Goal: Task Accomplishment & Management: Manage account settings

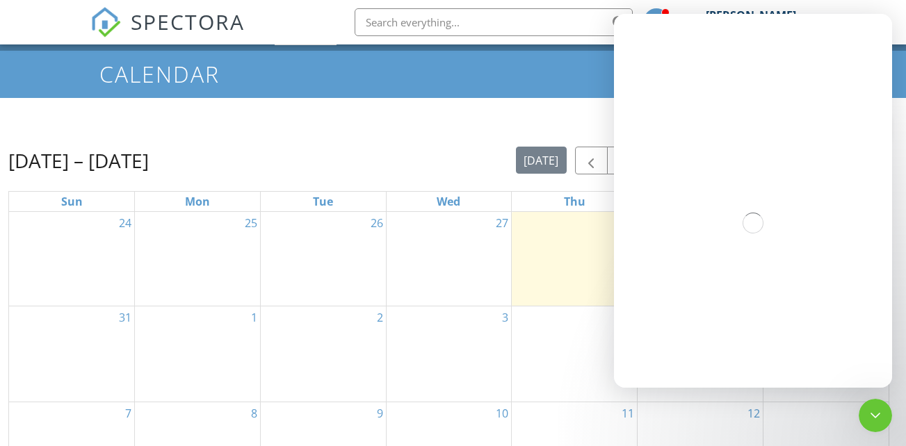
scroll to position [70, 0]
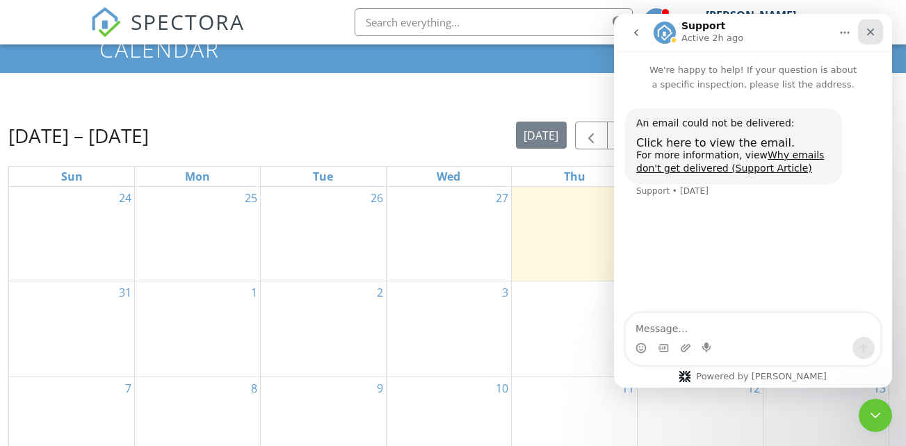
click at [869, 33] on icon "Close" at bounding box center [870, 31] width 11 height 11
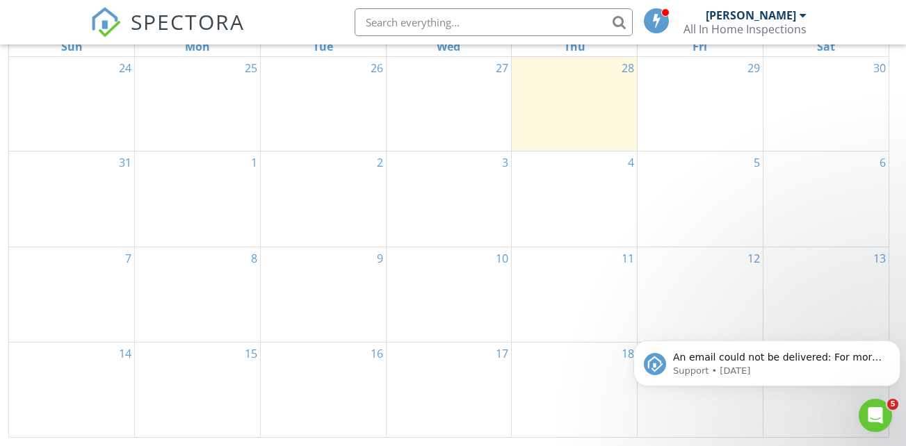
scroll to position [130, 0]
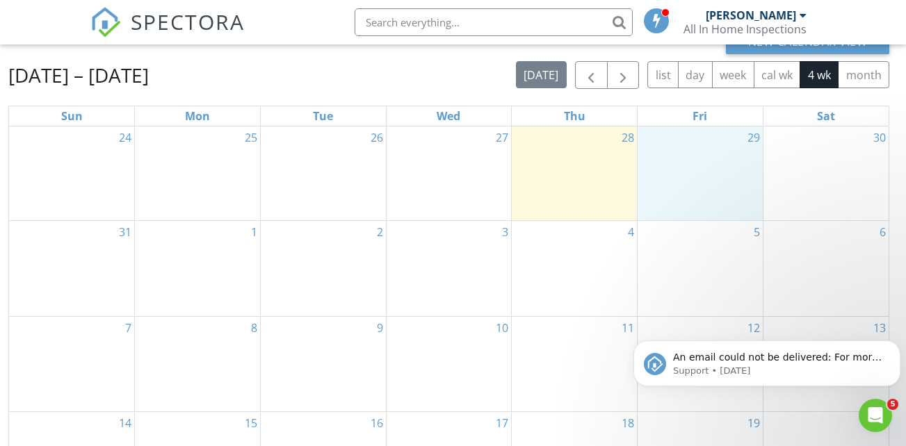
click at [695, 164] on div "29" at bounding box center [700, 174] width 125 height 94
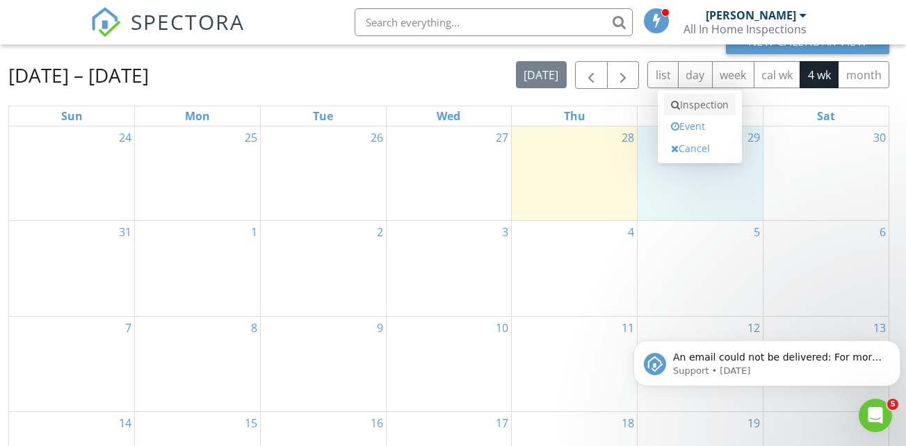
click at [707, 110] on link "Inspection" at bounding box center [700, 105] width 72 height 22
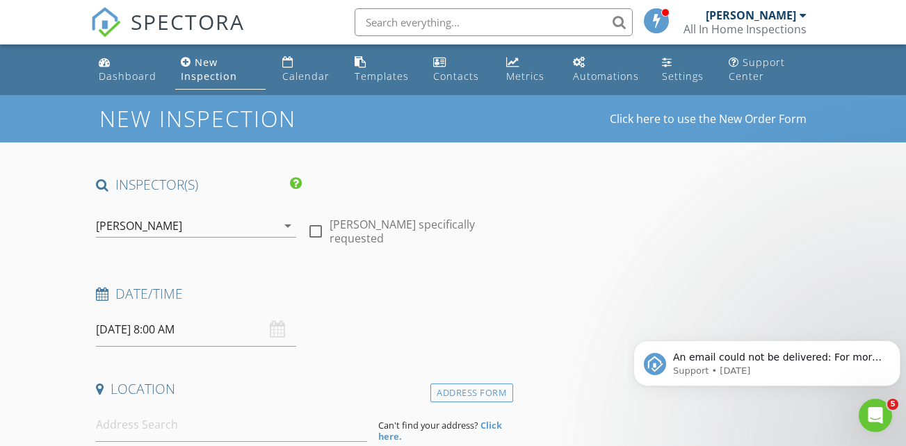
click at [193, 337] on input "08/29/2025 8:00 AM" at bounding box center [196, 330] width 200 height 34
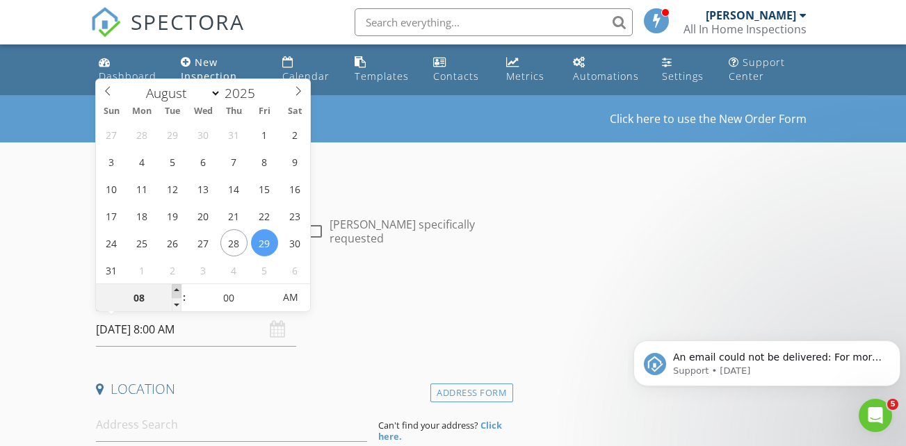
type input "09"
type input "08/29/2025 9:00 AM"
click at [179, 292] on span at bounding box center [177, 291] width 10 height 14
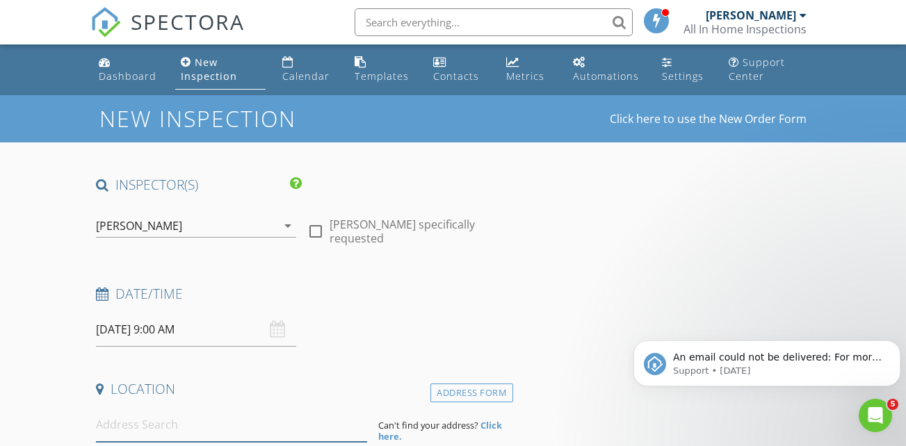
click at [143, 424] on input at bounding box center [231, 425] width 271 height 34
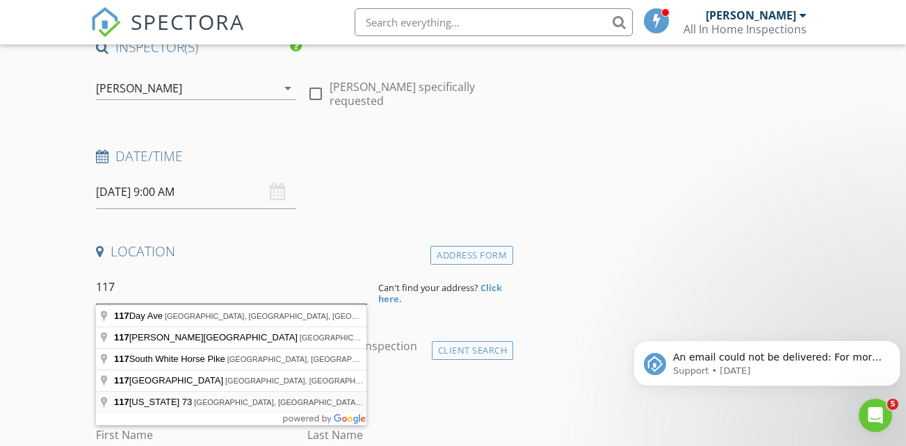
scroll to position [139, 0]
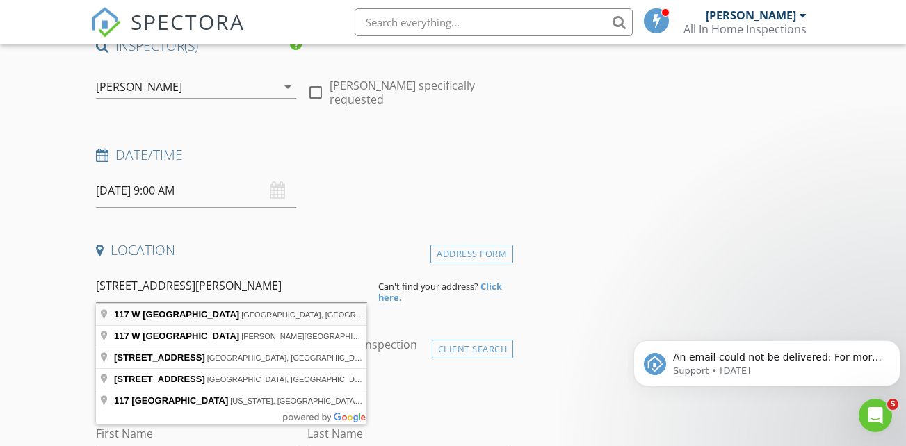
type input "117 W Madison Ave, Paulsboro, NJ, USA"
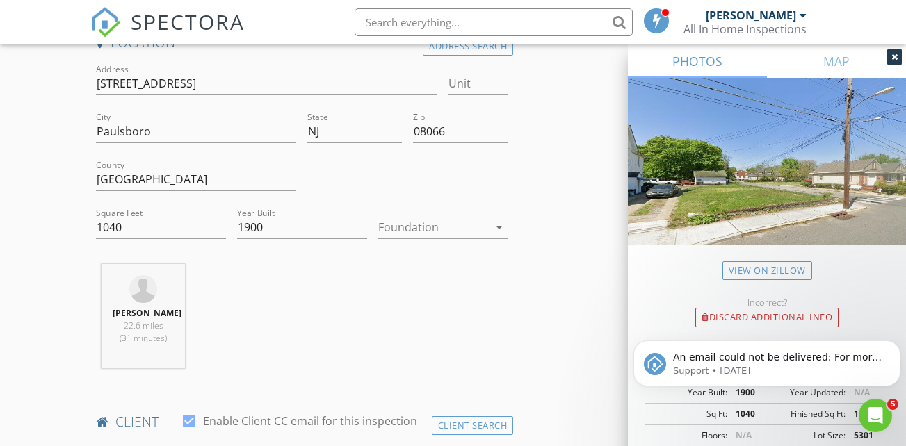
scroll to position [348, 0]
click at [500, 227] on icon "arrow_drop_down" at bounding box center [499, 226] width 17 height 17
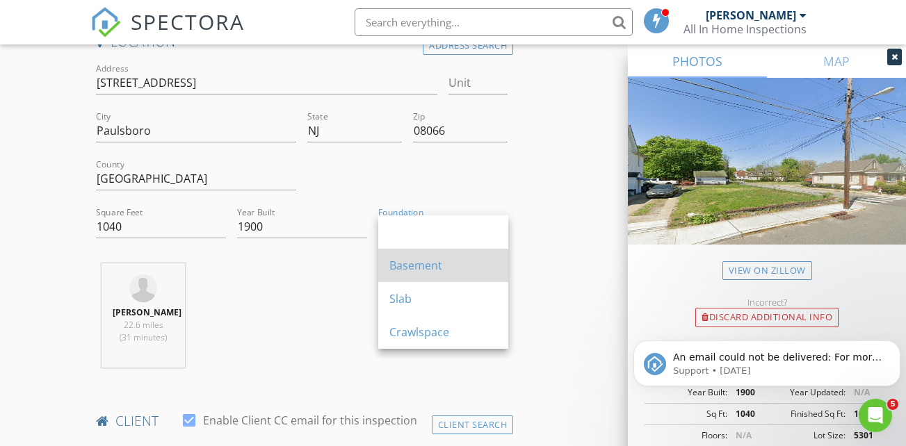
click at [461, 261] on div "Basement" at bounding box center [443, 265] width 108 height 17
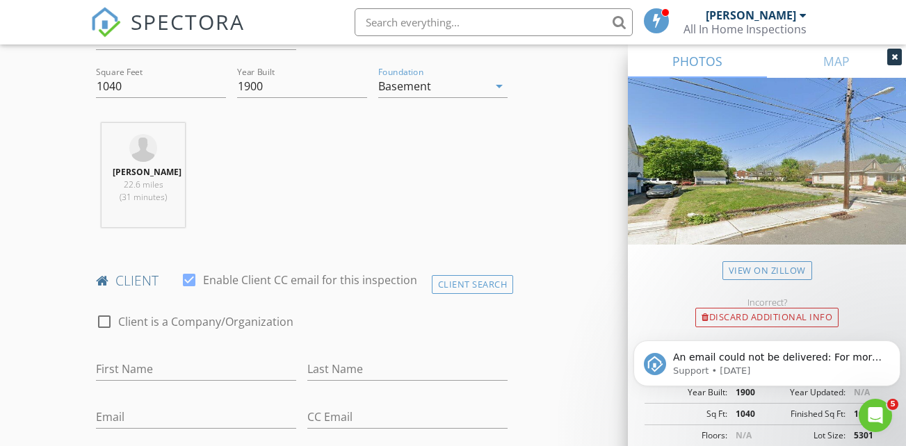
scroll to position [626, 0]
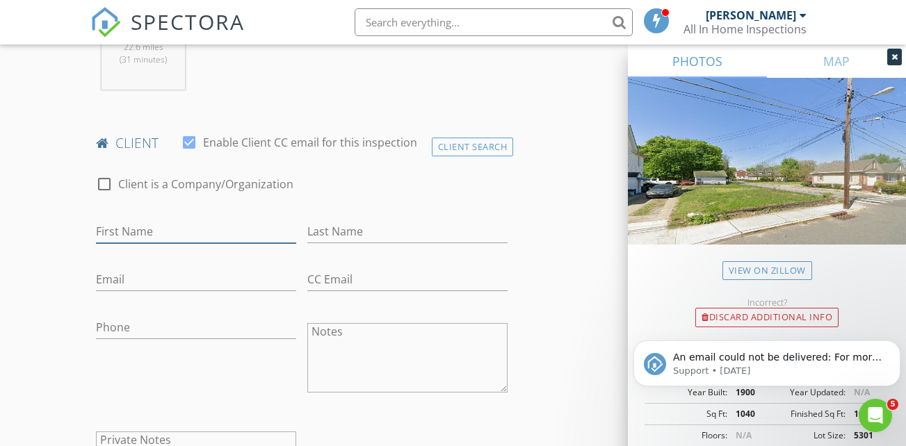
click at [145, 241] on input "First Name" at bounding box center [196, 231] width 200 height 23
type input "Daniel"
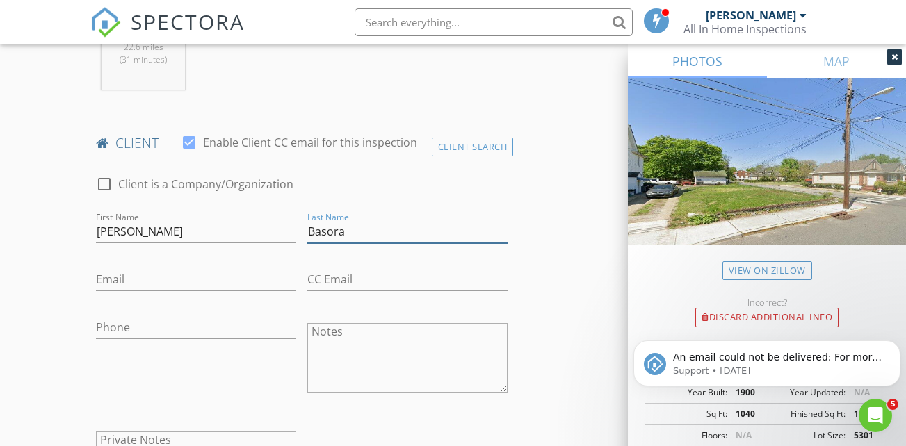
type input "Basora"
click at [138, 243] on input "[PERSON_NAME]" at bounding box center [196, 231] width 200 height 23
click at [135, 289] on input "Email" at bounding box center [196, 279] width 200 height 23
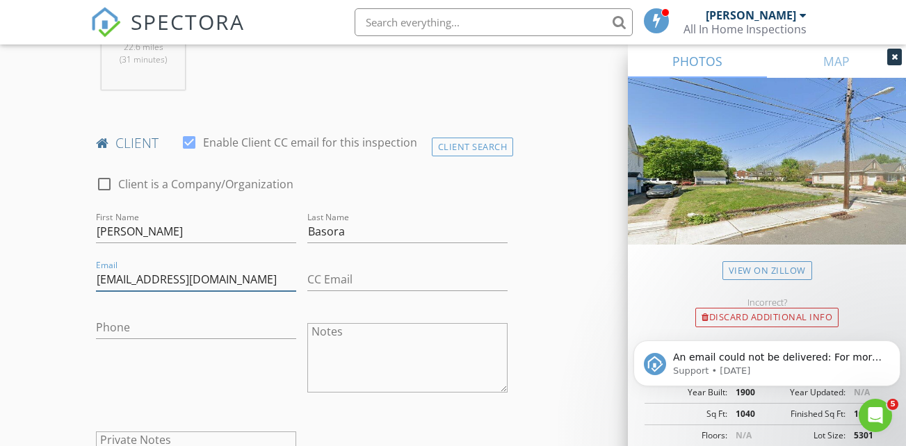
type input "[EMAIL_ADDRESS][DOMAIN_NAME]"
drag, startPoint x: 226, startPoint y: 335, endPoint x: 246, endPoint y: 302, distance: 38.4
click at [236, 335] on input "Phone" at bounding box center [196, 327] width 200 height 23
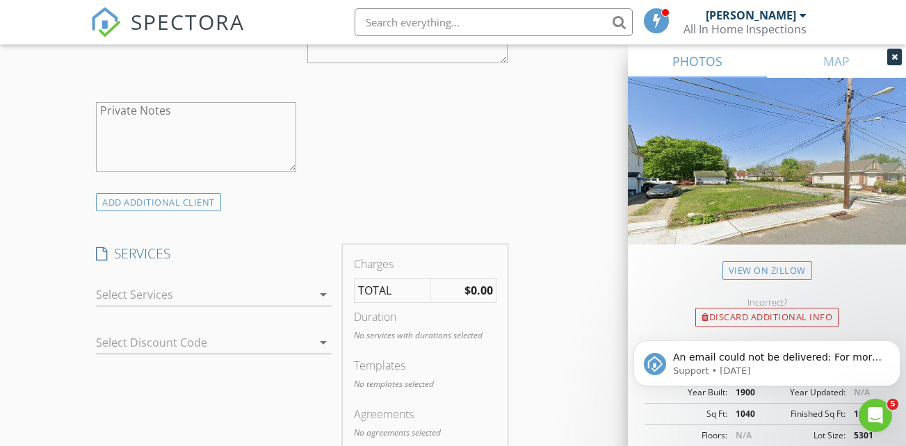
scroll to position [974, 0]
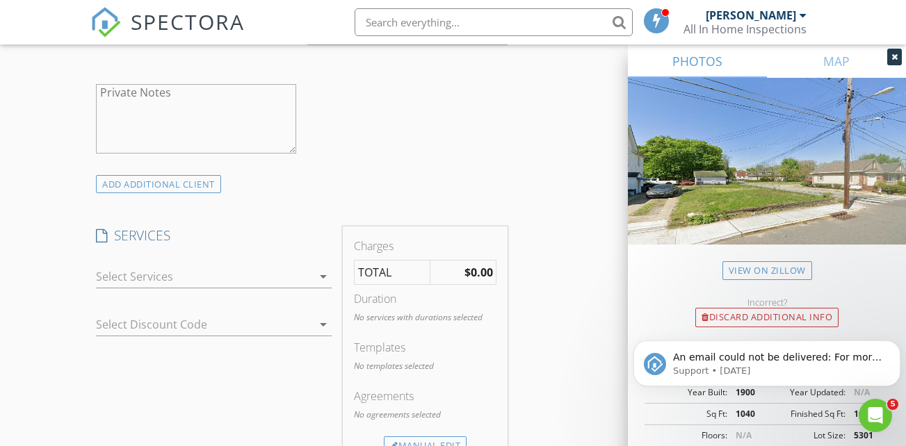
type input "[PHONE_NUMBER]"
click at [327, 285] on icon "arrow_drop_down" at bounding box center [323, 276] width 17 height 17
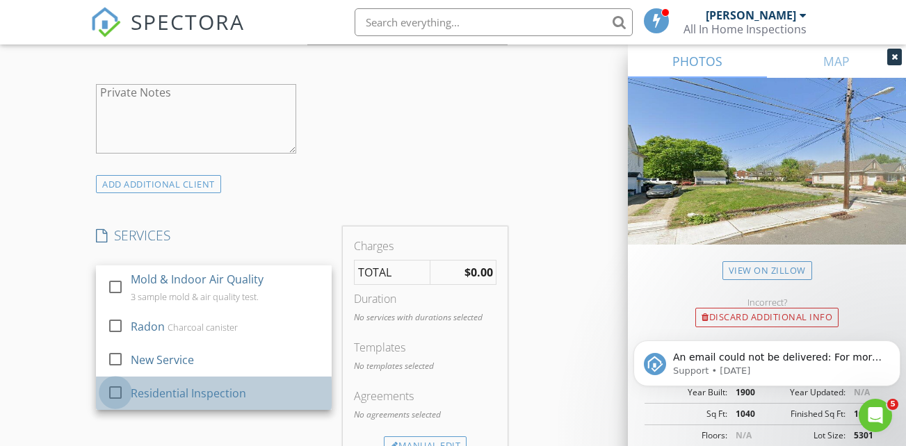
click at [117, 403] on div at bounding box center [116, 393] width 24 height 24
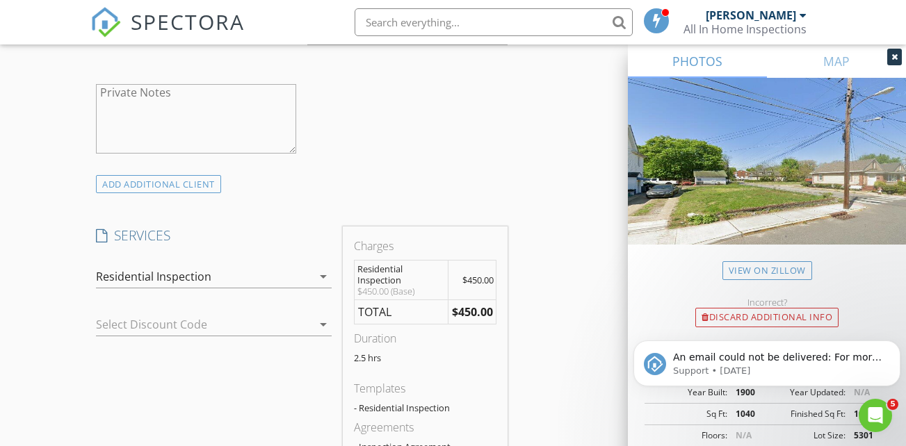
click at [323, 333] on icon "arrow_drop_down" at bounding box center [323, 324] width 17 height 17
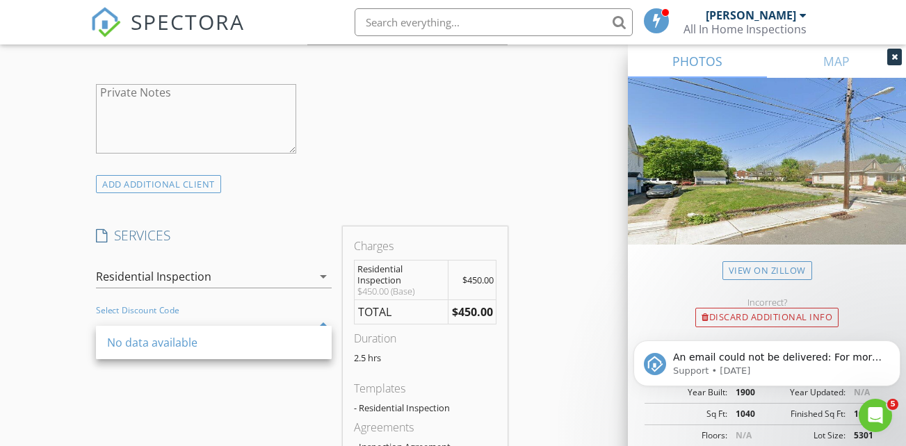
click at [286, 393] on div "SERVICES check_box_outline_blank Mold & Indoor Air Quality 3 sample mold & air …" at bounding box center [213, 357] width 247 height 261
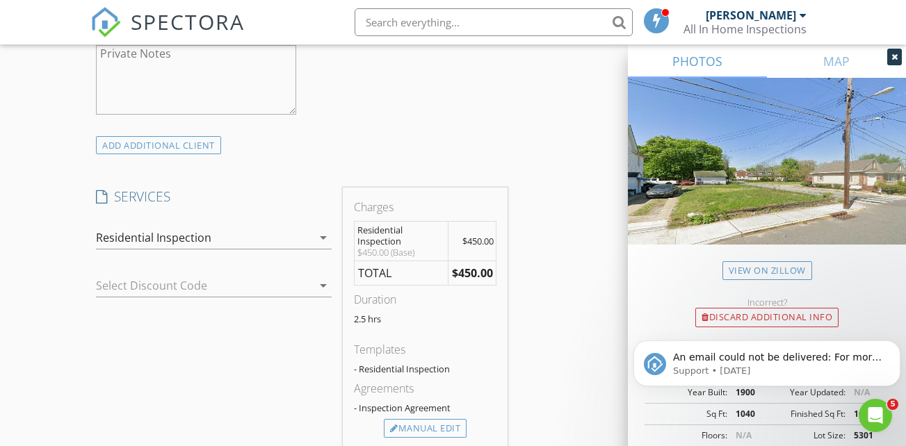
scroll to position [1043, 0]
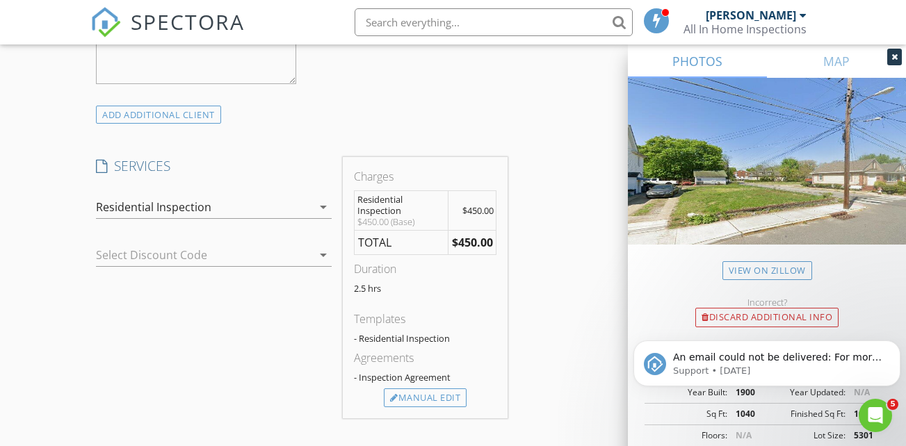
click at [323, 264] on icon "arrow_drop_down" at bounding box center [323, 255] width 17 height 17
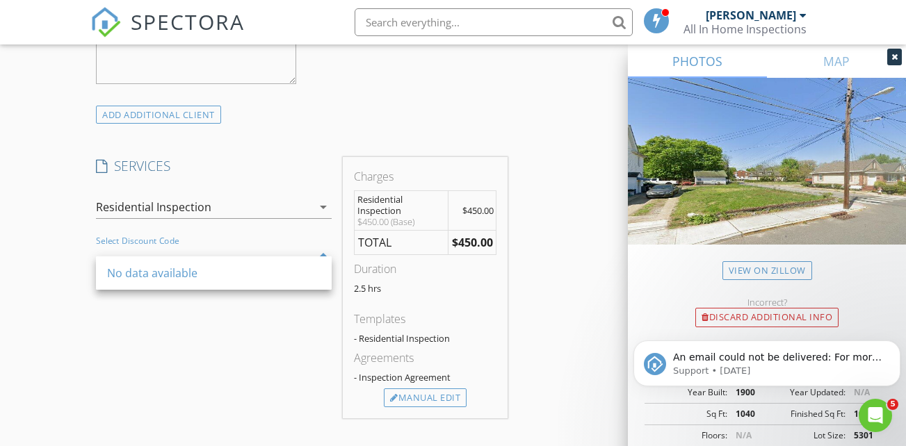
click at [323, 266] on div "No data available" at bounding box center [214, 273] width 236 height 33
click at [280, 356] on div "SERVICES check_box_outline_blank Mold & Indoor Air Quality 3 sample mold & air …" at bounding box center [213, 287] width 247 height 261
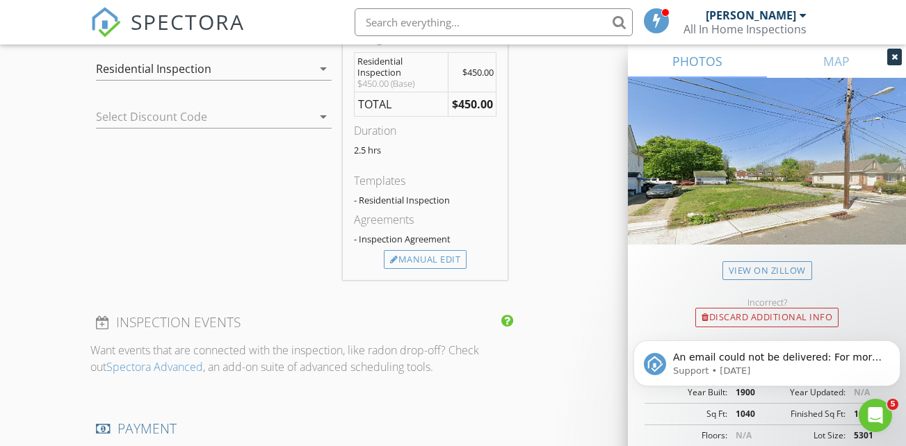
scroll to position [1182, 0]
click at [401, 268] on div "Manual Edit" at bounding box center [425, 259] width 83 height 19
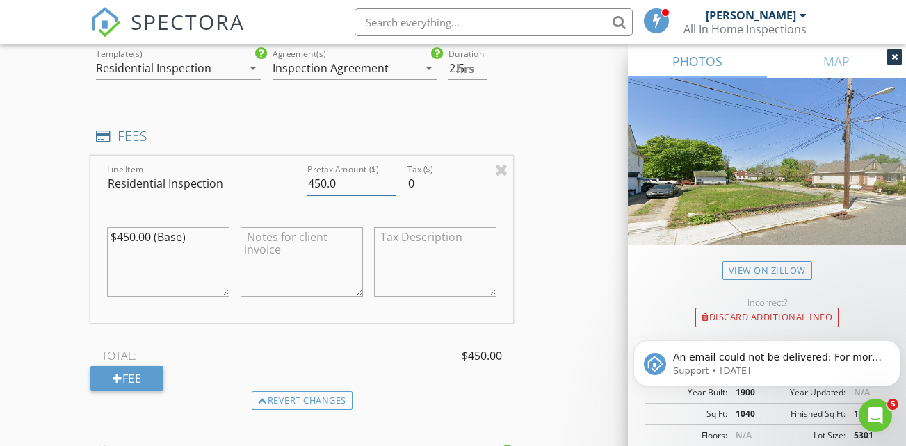
click at [323, 195] on input "450.0" at bounding box center [351, 183] width 89 height 23
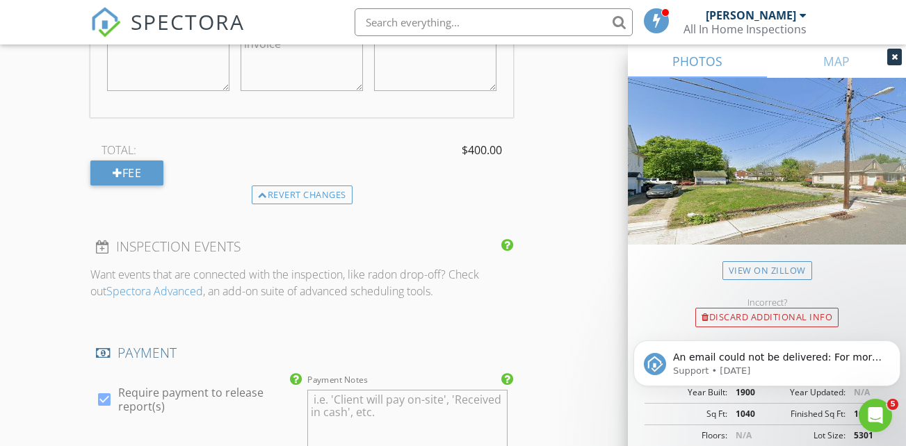
scroll to position [1530, 0]
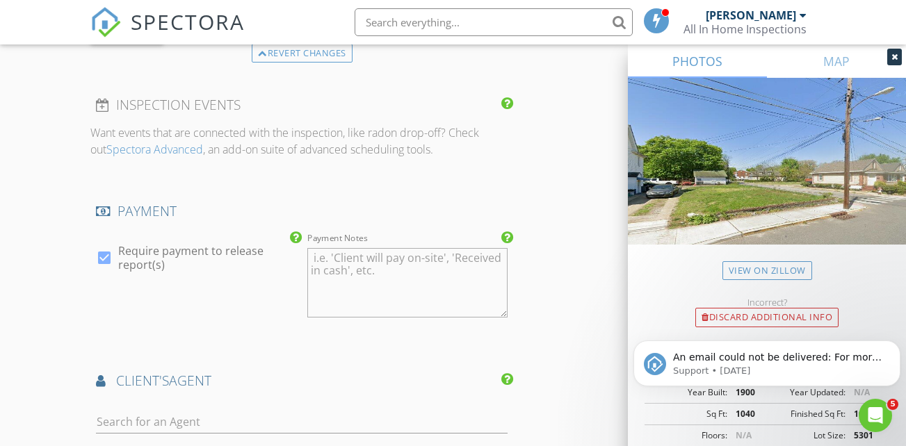
type input "400.0"
click at [373, 309] on textarea "Payment Notes" at bounding box center [407, 283] width 200 height 70
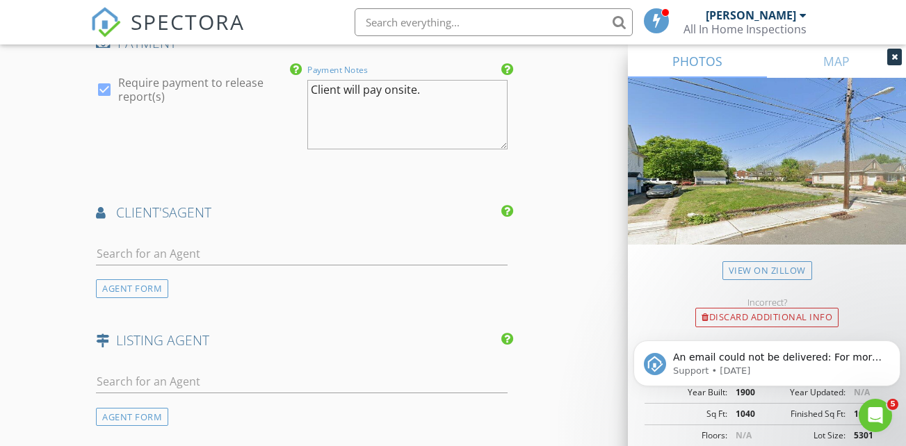
scroll to position [1739, 0]
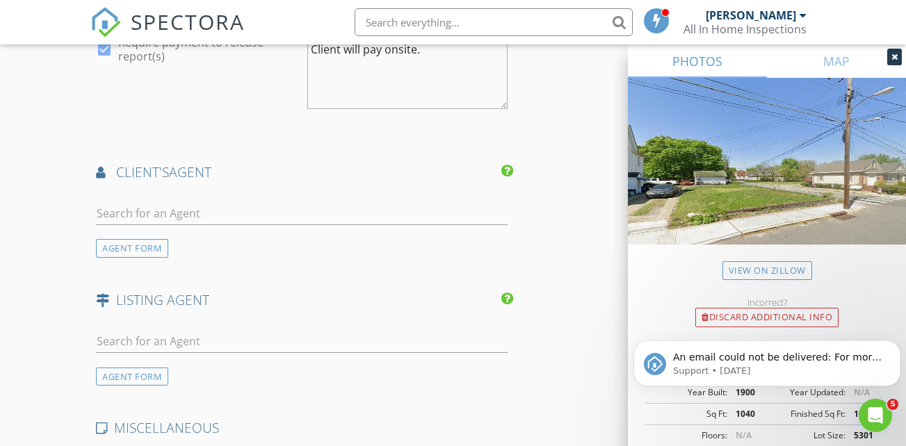
type textarea "Client will pay onsite."
click at [149, 225] on input "text" at bounding box center [302, 213] width 412 height 23
click at [151, 258] on div "AGENT FORM" at bounding box center [132, 248] width 72 height 19
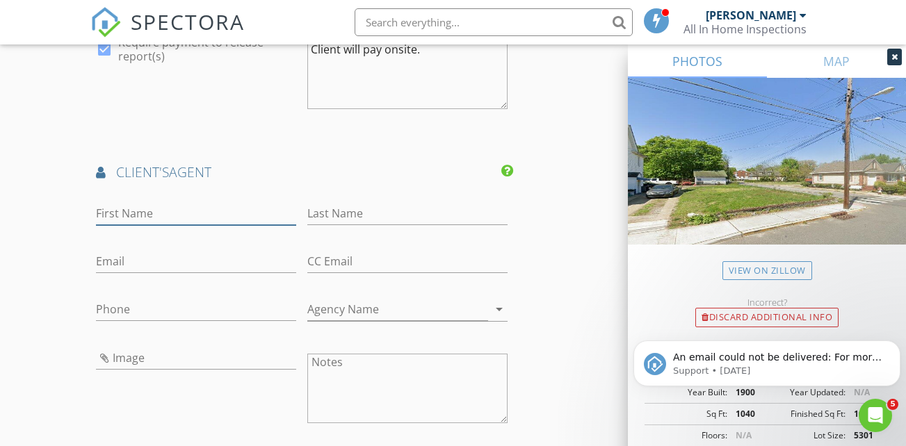
click at [145, 225] on input "First Name" at bounding box center [196, 213] width 200 height 23
type input "Elizabeth"
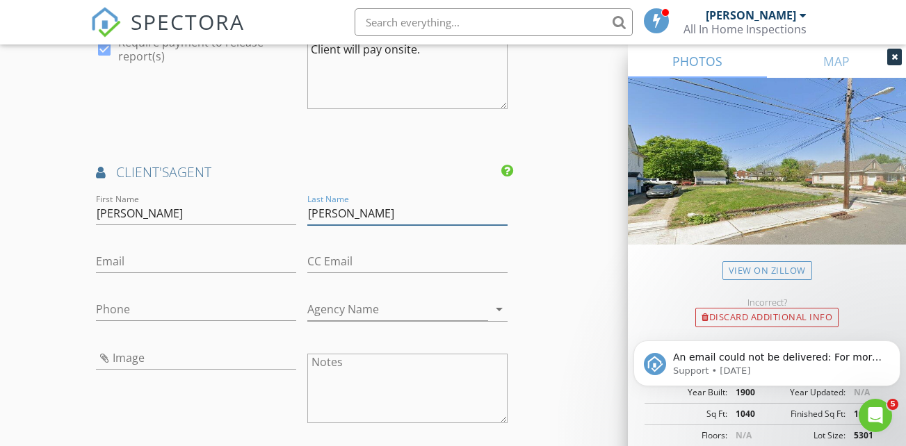
type input "Negron"
click at [102, 266] on input "Email" at bounding box center [196, 261] width 200 height 23
type input "[EMAIL_ADDRESS][DOMAIN_NAME]"
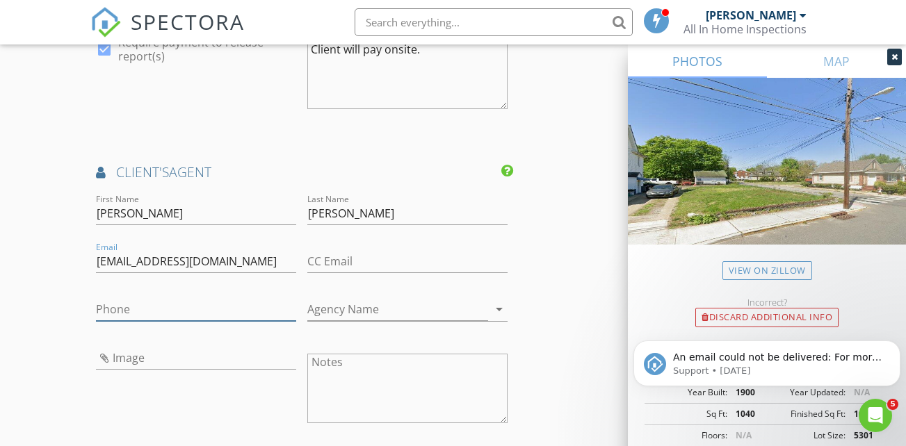
click at [144, 321] on input "Phone" at bounding box center [196, 309] width 200 height 23
type input "856-986-0653"
click at [327, 317] on input "Agency Name" at bounding box center [397, 309] width 181 height 23
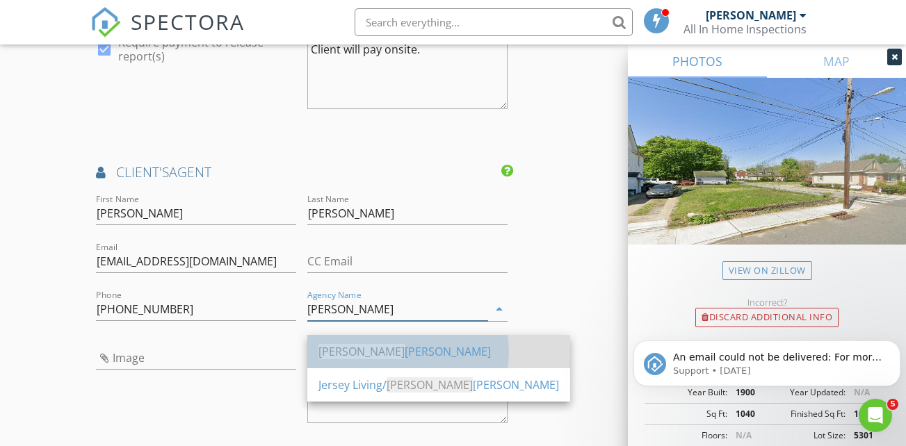
click at [356, 355] on div "Keller Williams" at bounding box center [439, 352] width 241 height 17
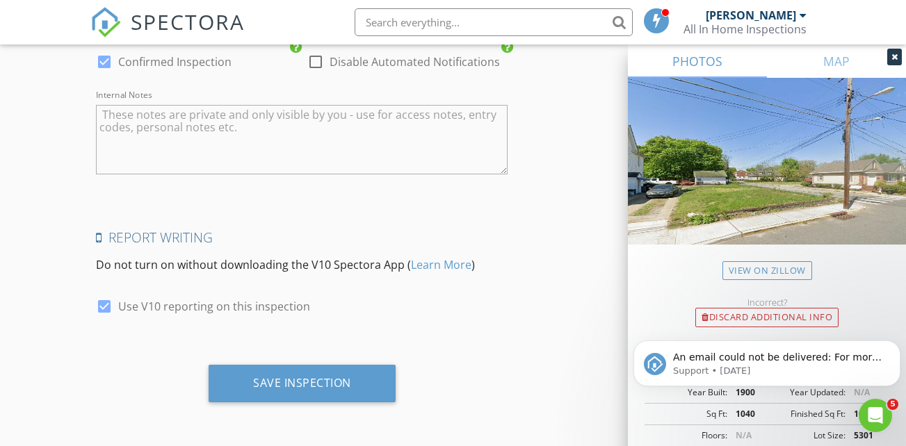
scroll to position [2521, 0]
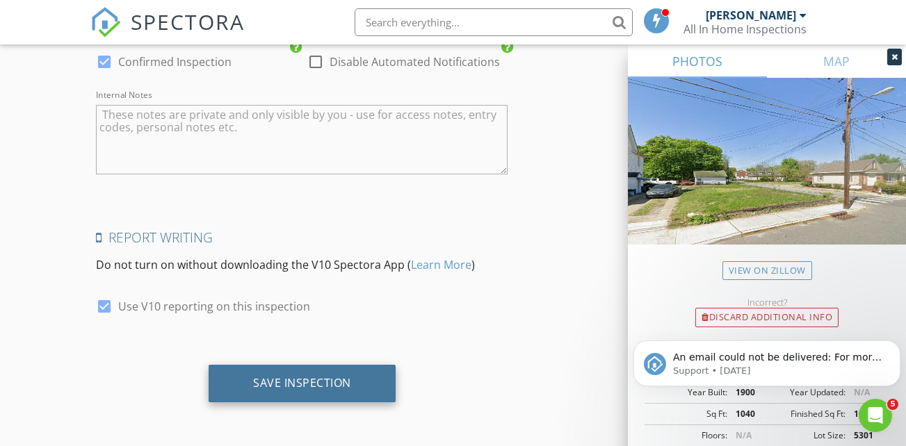
type input "Keller Williams"
click at [334, 378] on div "Save Inspection" at bounding box center [302, 383] width 98 height 14
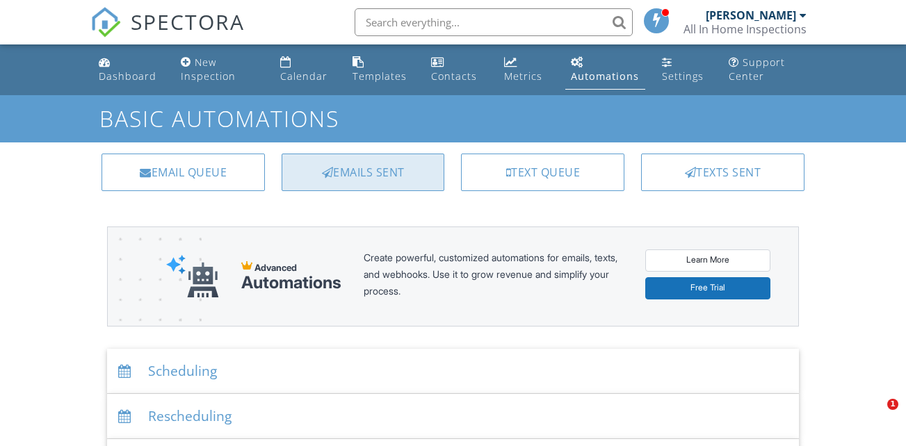
click at [423, 181] on div "Emails Sent" at bounding box center [363, 173] width 163 height 38
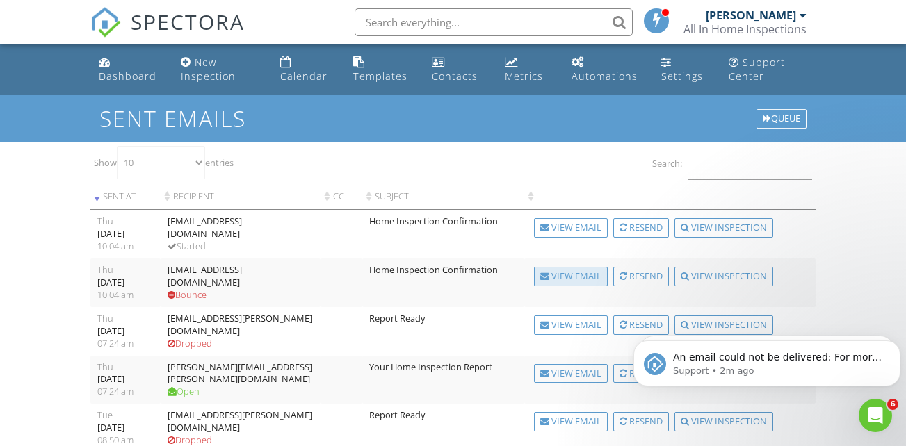
click at [548, 286] on div "View Email" at bounding box center [571, 276] width 74 height 19
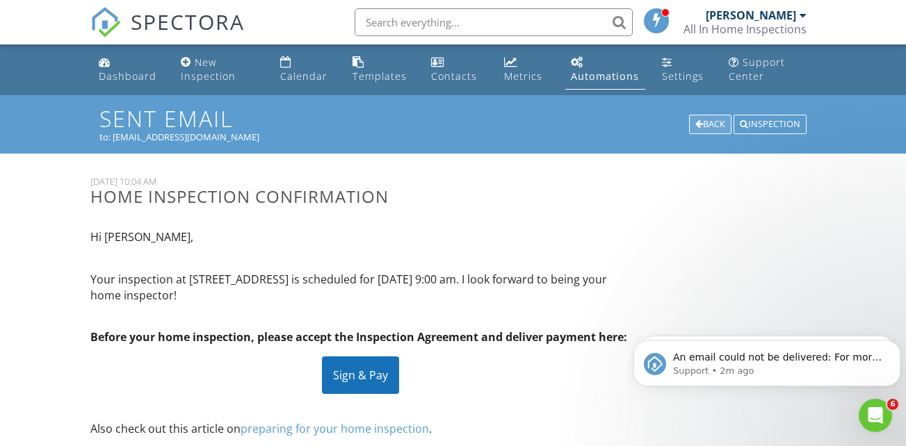
click at [696, 122] on div at bounding box center [699, 124] width 8 height 9
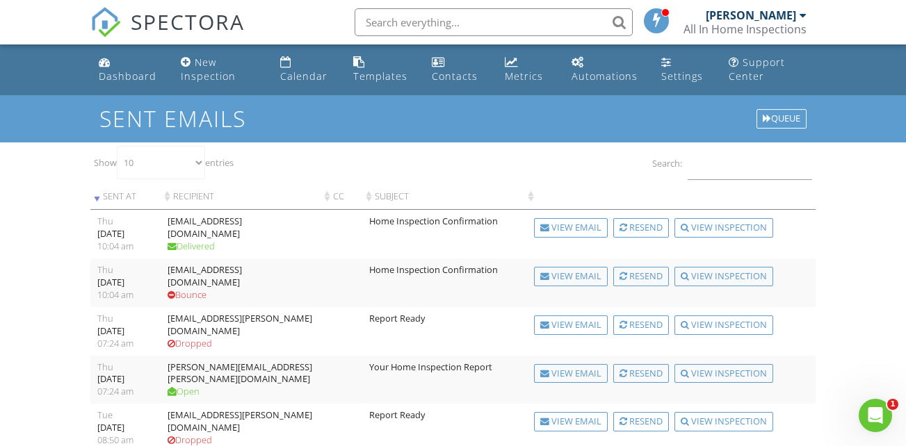
click at [200, 273] on div "[EMAIL_ADDRESS][DOMAIN_NAME]" at bounding box center [241, 276] width 146 height 25
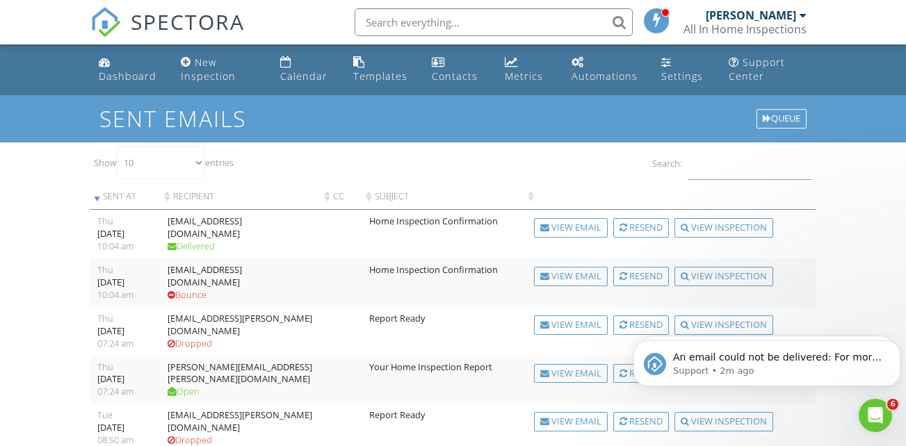
click at [348, 275] on td at bounding box center [342, 283] width 42 height 49
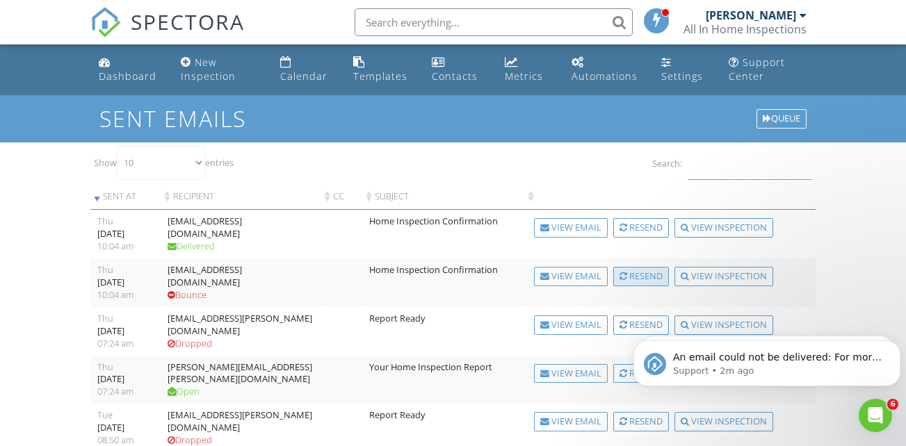
click at [627, 280] on div "Resend" at bounding box center [641, 276] width 56 height 19
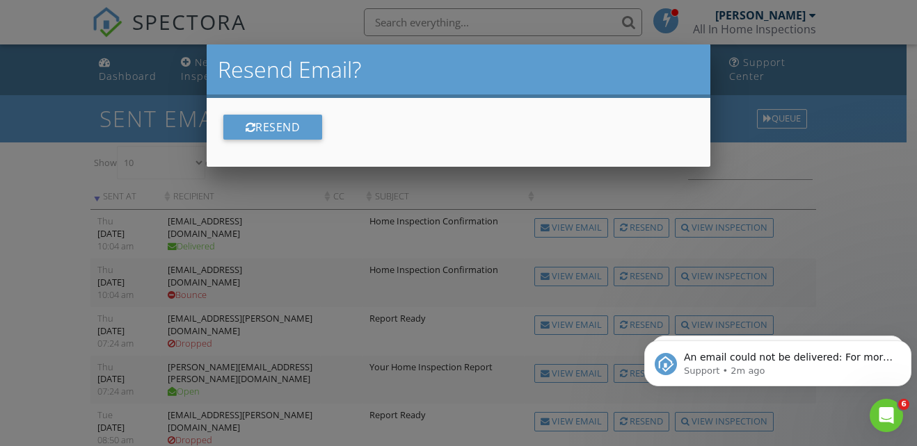
click at [895, 226] on div at bounding box center [458, 209] width 917 height 558
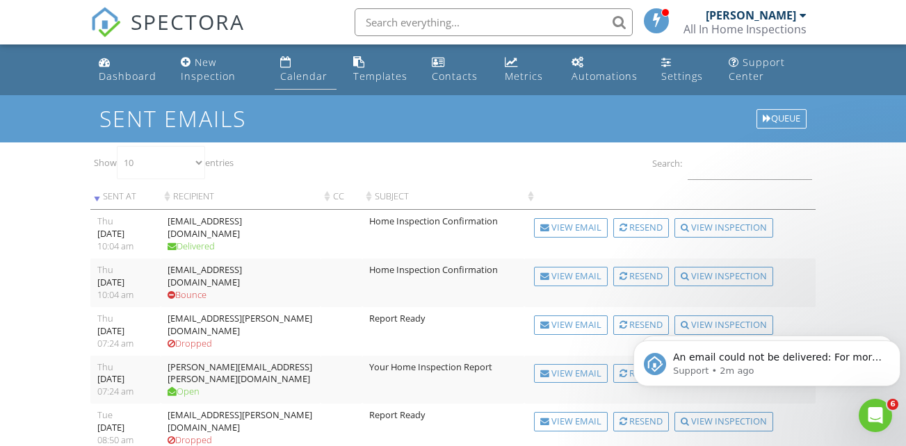
click at [285, 69] on link "Calendar" at bounding box center [305, 70] width 61 height 40
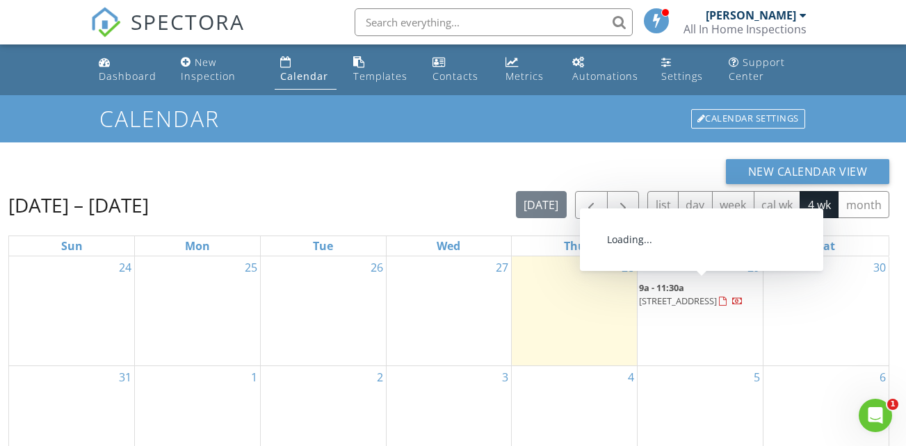
click at [702, 295] on span "[STREET_ADDRESS]" at bounding box center [678, 301] width 78 height 13
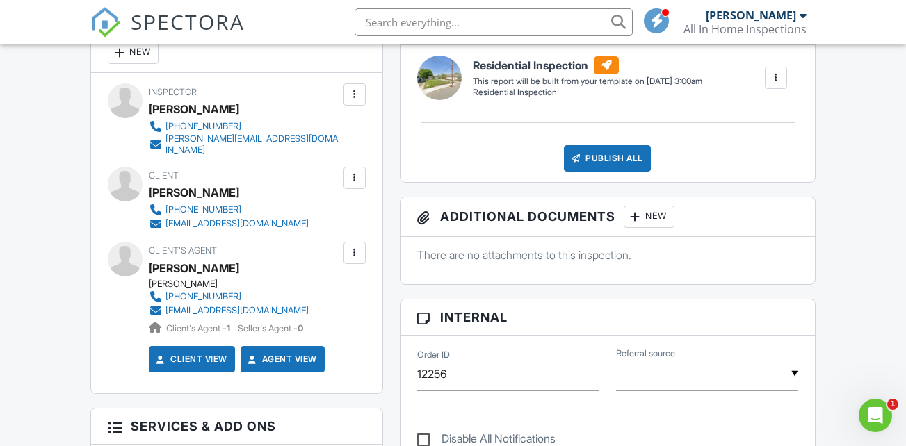
click at [361, 171] on div at bounding box center [355, 178] width 14 height 14
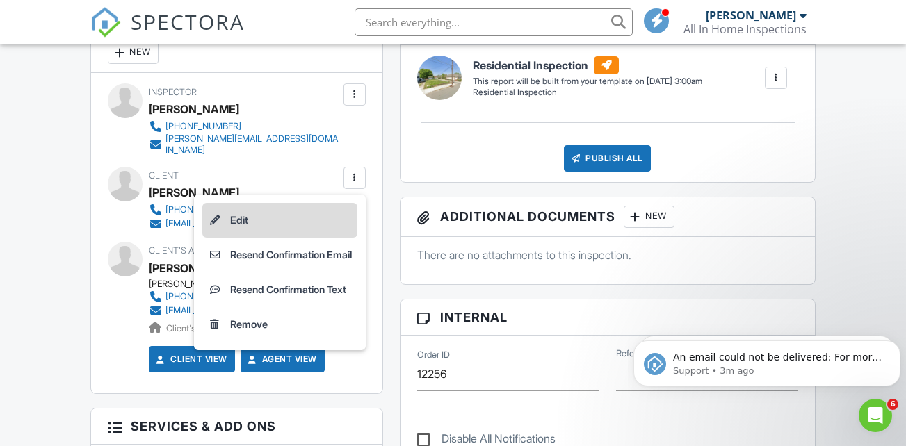
click at [223, 207] on li "Edit" at bounding box center [279, 220] width 155 height 35
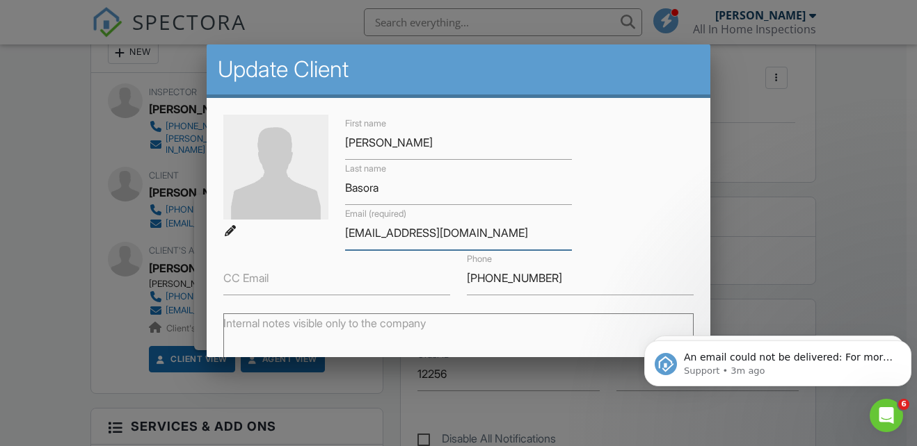
click at [362, 233] on input "[EMAIL_ADDRESS][DOMAIN_NAME]" at bounding box center [458, 233] width 227 height 34
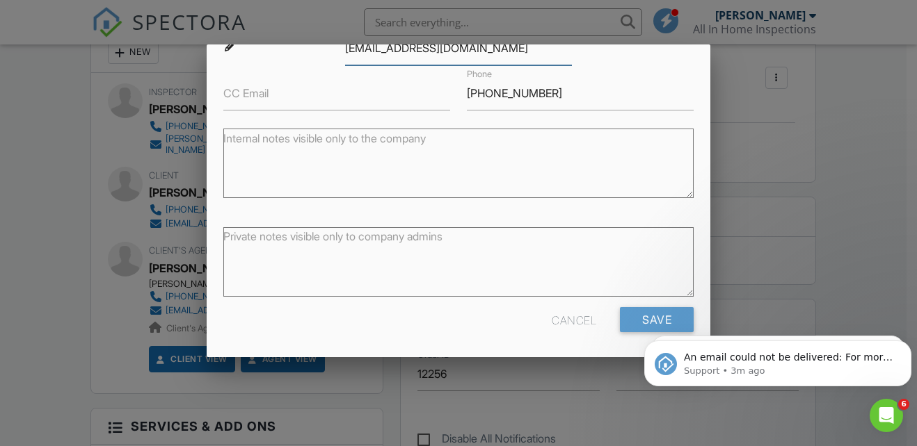
scroll to position [187, 0]
type input "[EMAIL_ADDRESS][DOMAIN_NAME]"
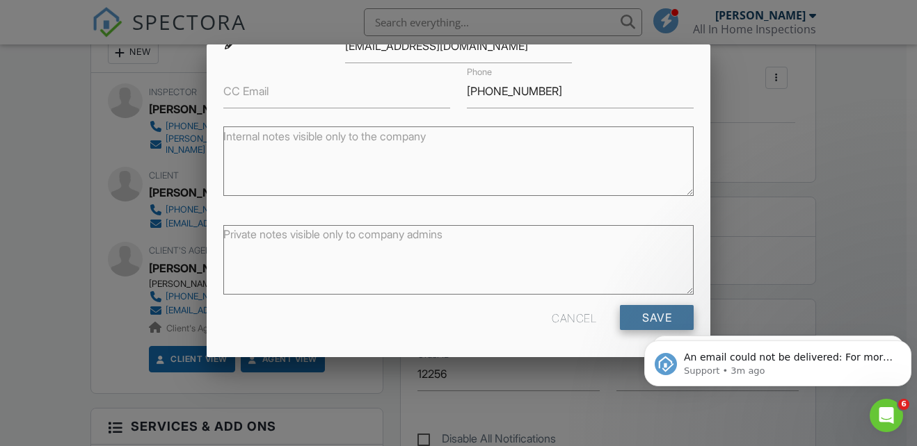
click at [635, 327] on input "Save" at bounding box center [657, 317] width 74 height 25
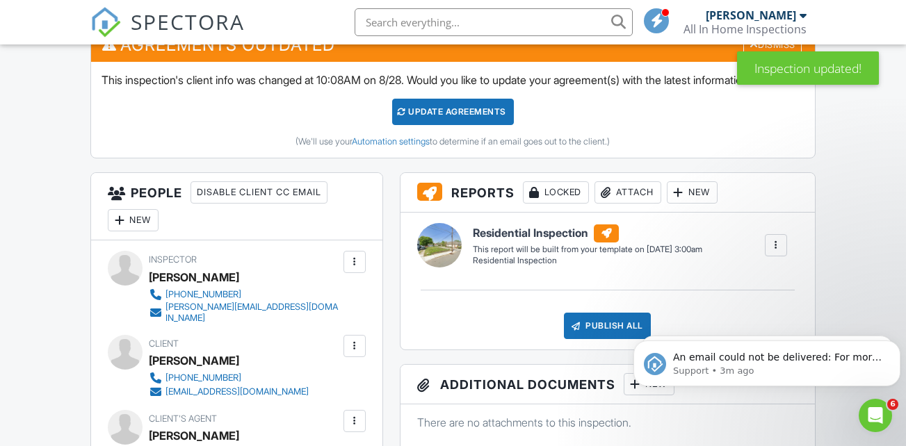
scroll to position [417, 0]
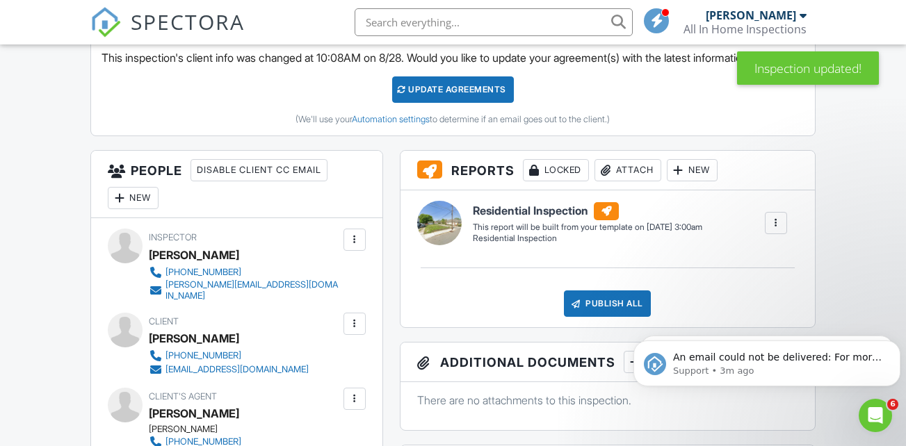
click at [440, 94] on div "Update Agreements" at bounding box center [453, 90] width 122 height 26
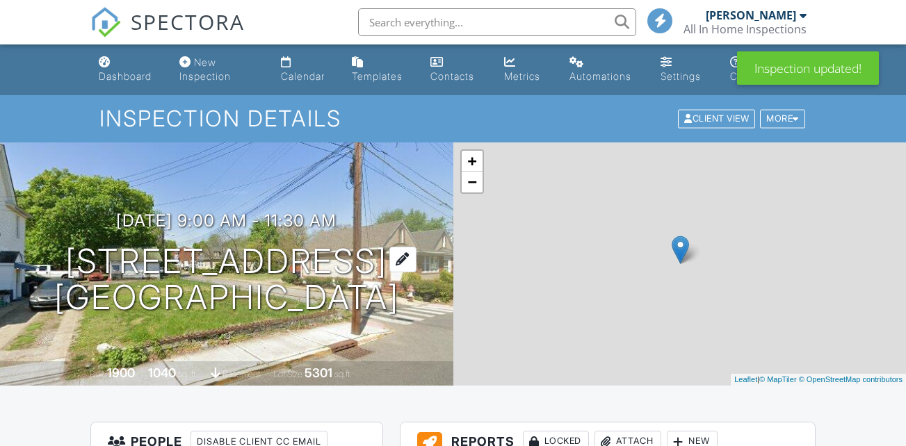
scroll to position [9, 0]
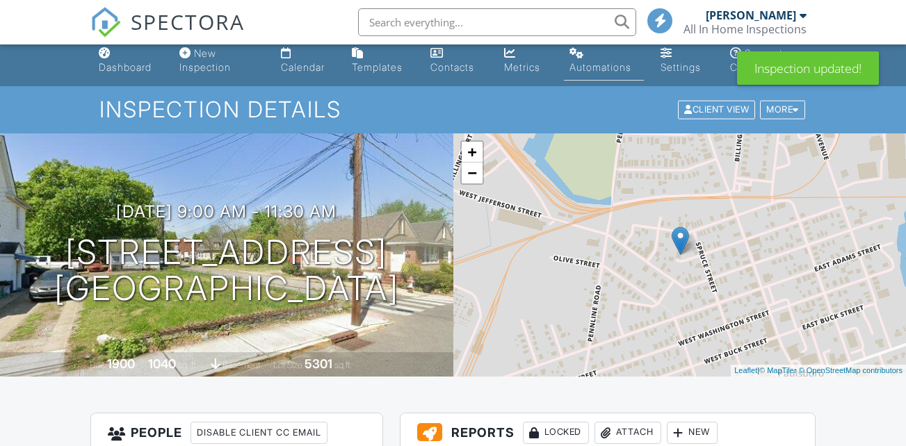
click at [572, 70] on div "Automations" at bounding box center [601, 67] width 62 height 12
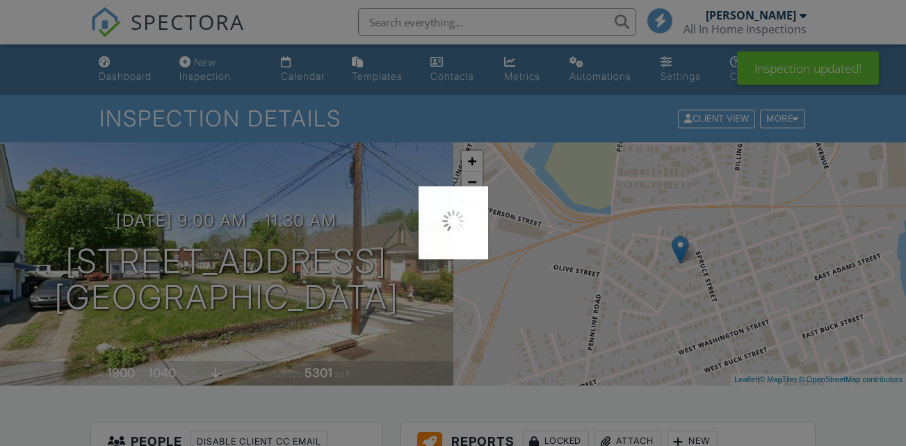
scroll to position [0, 0]
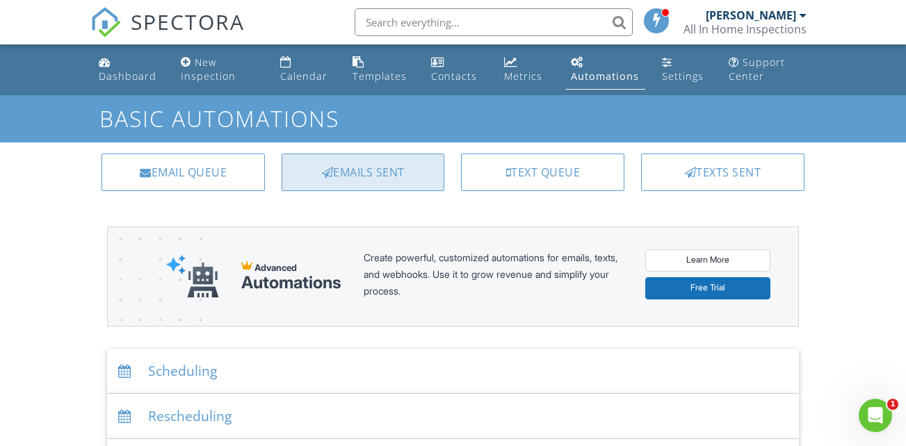
click at [377, 179] on div "Emails Sent" at bounding box center [363, 173] width 163 height 38
